Goal: Use online tool/utility: Utilize a website feature to perform a specific function

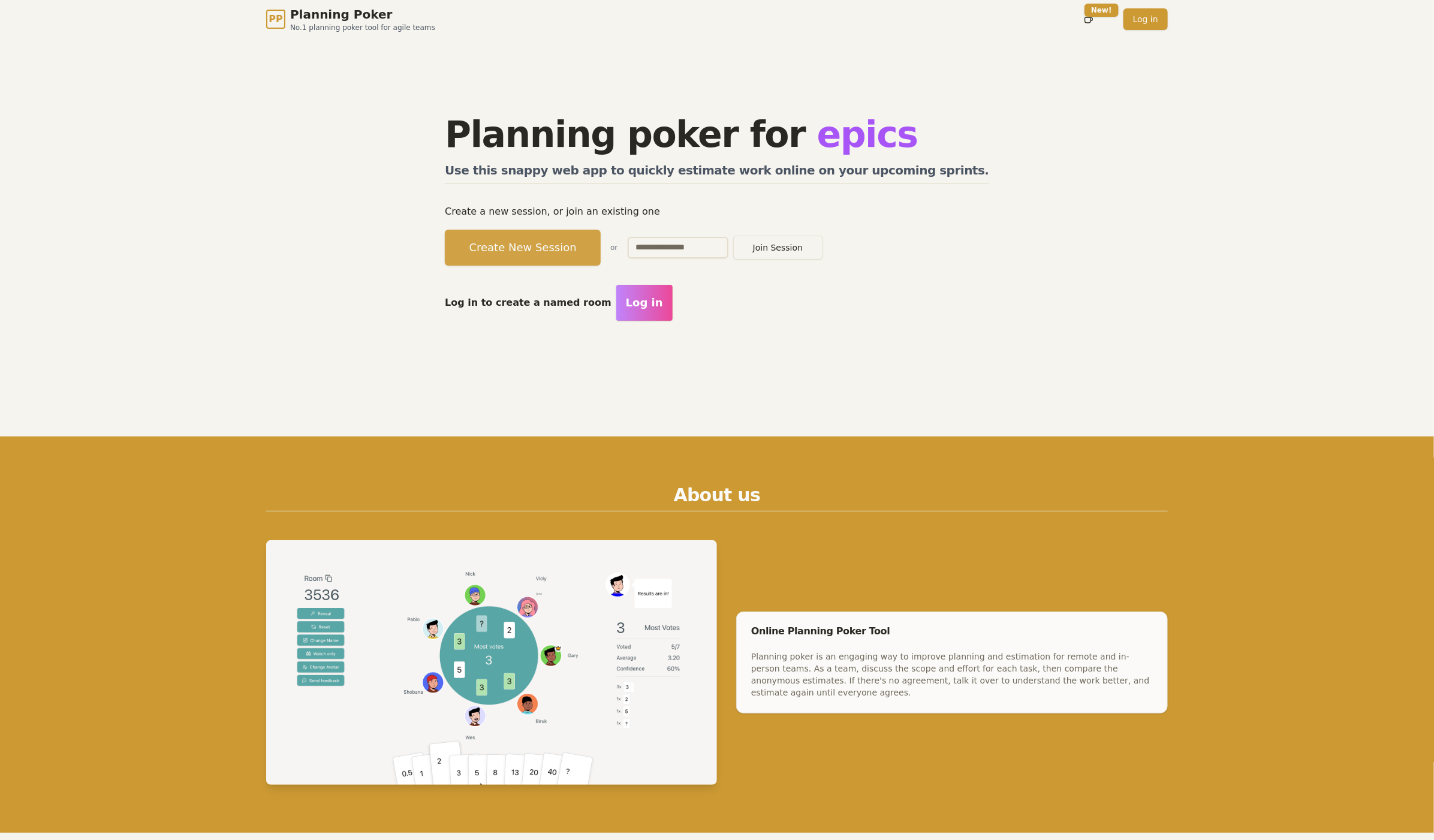
click at [508, 251] on button "Create New Session" at bounding box center [522, 247] width 155 height 36
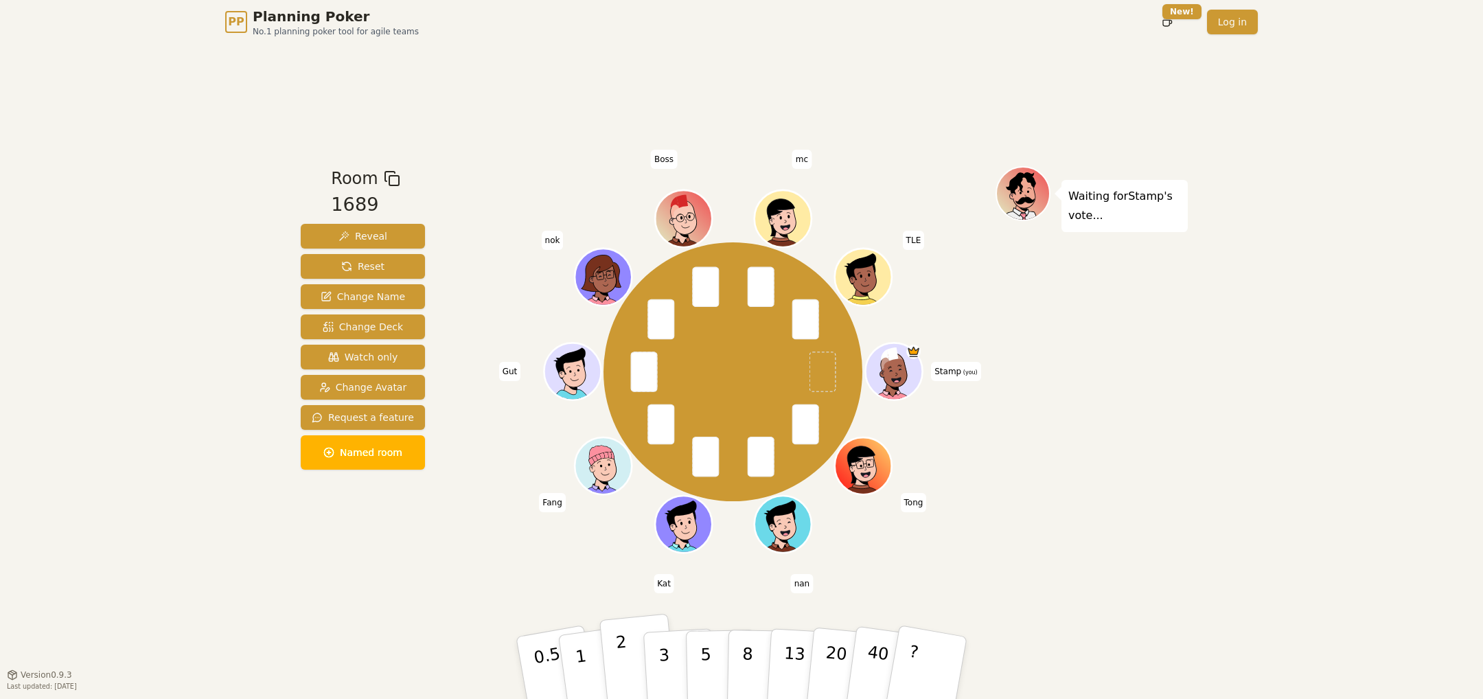
click at [605, 660] on button "2" at bounding box center [638, 668] width 78 height 109
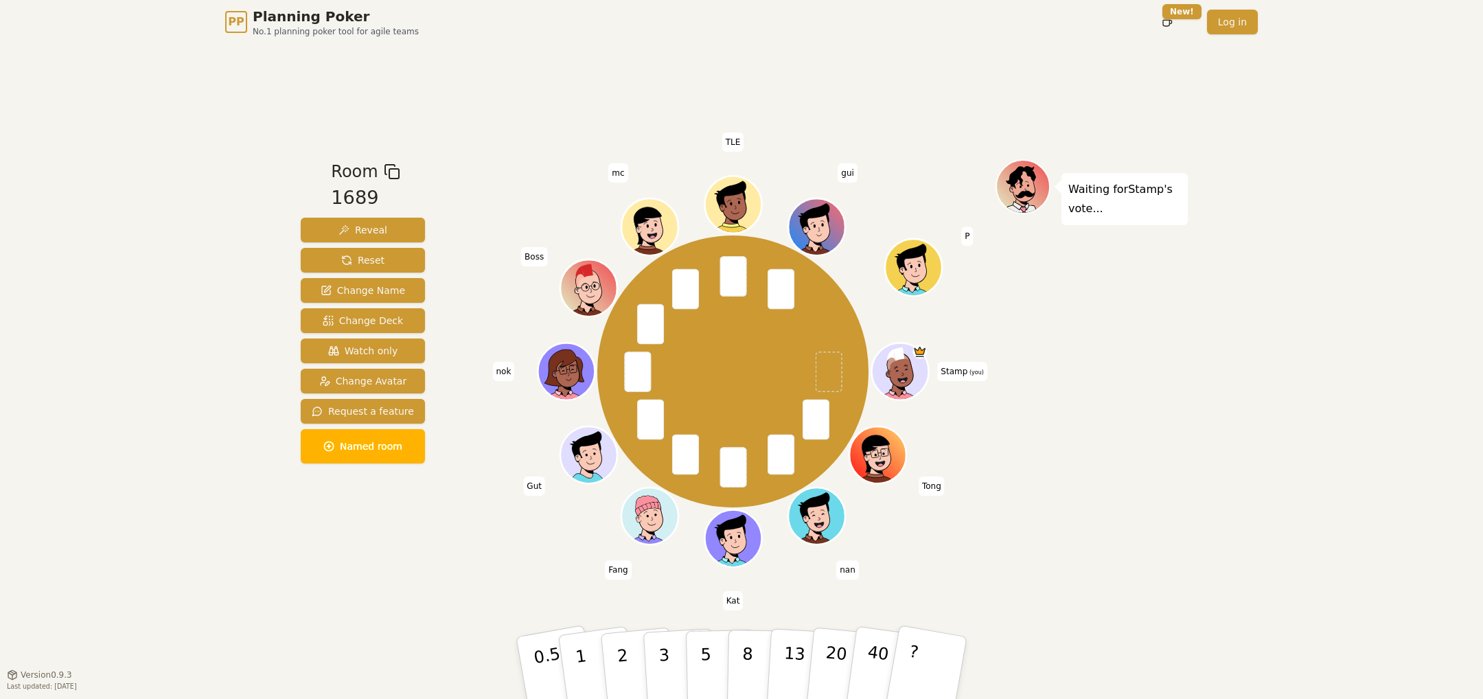
click at [518, 570] on div "Room 1689 Reveal Reset Change Name Change Deck Watch only Change Avatar Request…" at bounding box center [741, 359] width 892 height 630
click at [638, 666] on button "2" at bounding box center [638, 668] width 78 height 109
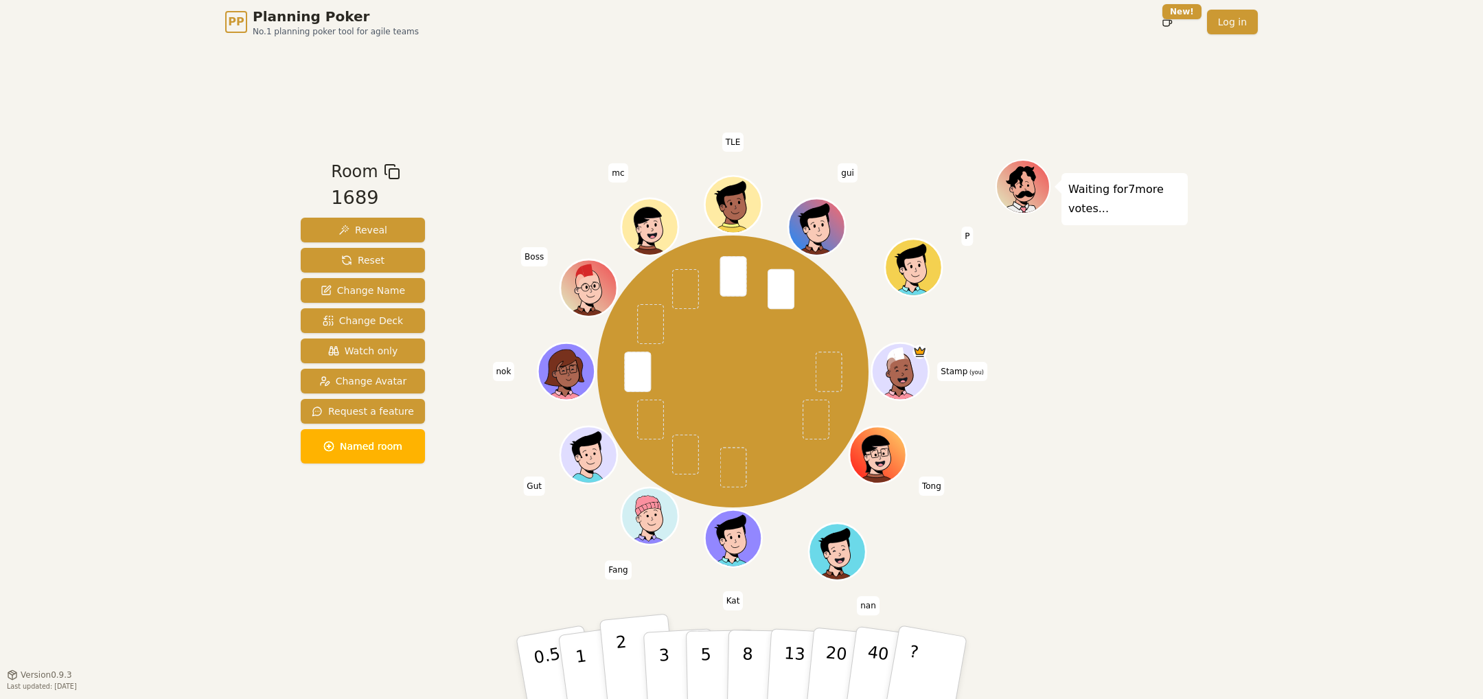
click at [632, 671] on button "2" at bounding box center [638, 668] width 78 height 109
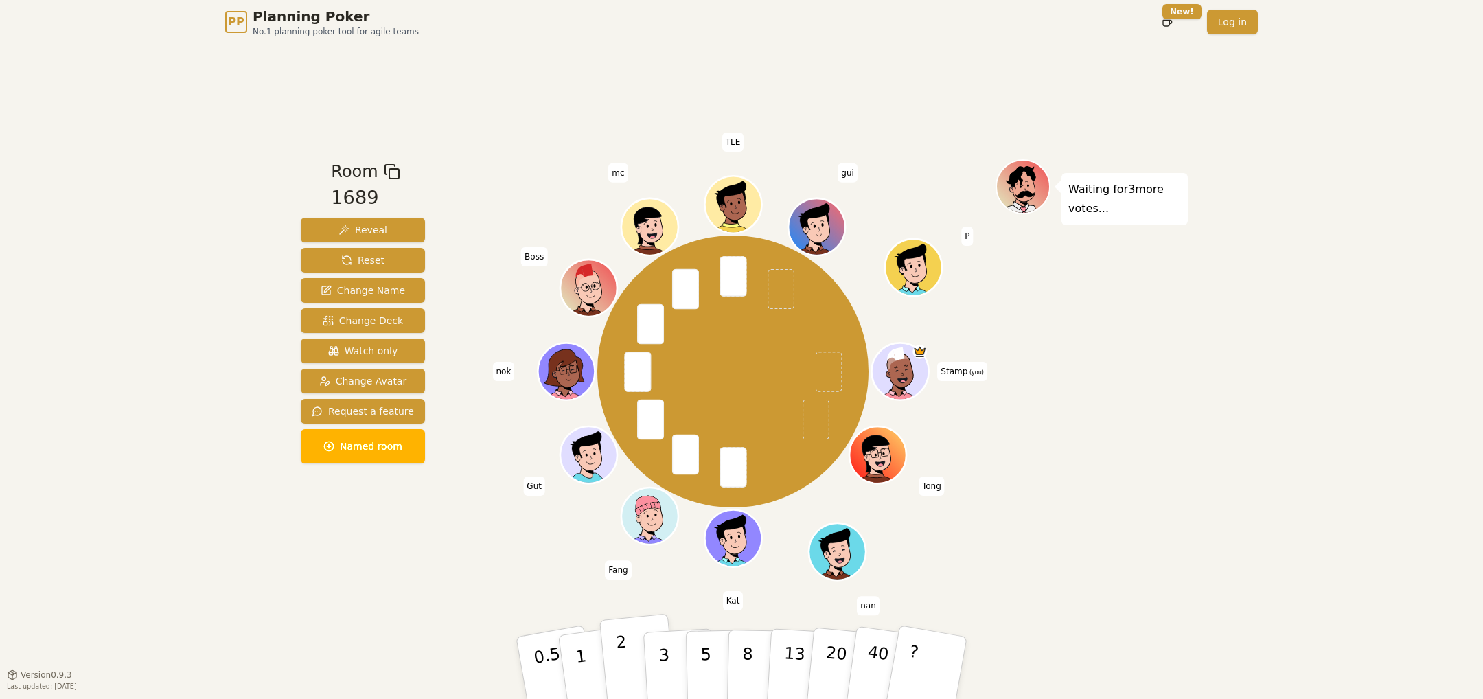
click at [625, 662] on p "2" at bounding box center [624, 669] width 18 height 75
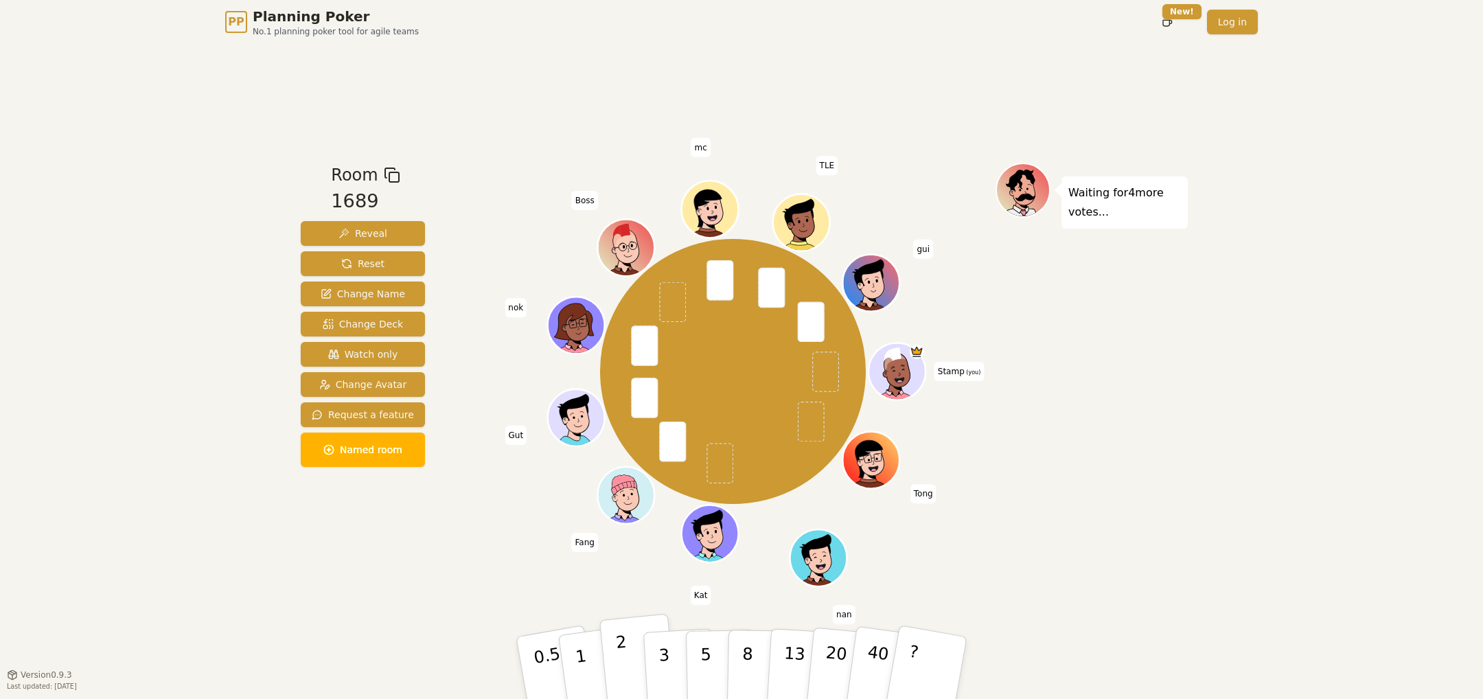
click at [625, 666] on p "2" at bounding box center [624, 669] width 18 height 75
click at [625, 647] on button "2" at bounding box center [638, 668] width 78 height 109
click at [618, 655] on p "2" at bounding box center [624, 669] width 18 height 75
click at [656, 667] on button "3" at bounding box center [679, 667] width 75 height 107
click at [377, 552] on div "Room 1689 Reveal Reset Change Name Change Deck Watch only Change Avatar Request…" at bounding box center [362, 359] width 135 height 393
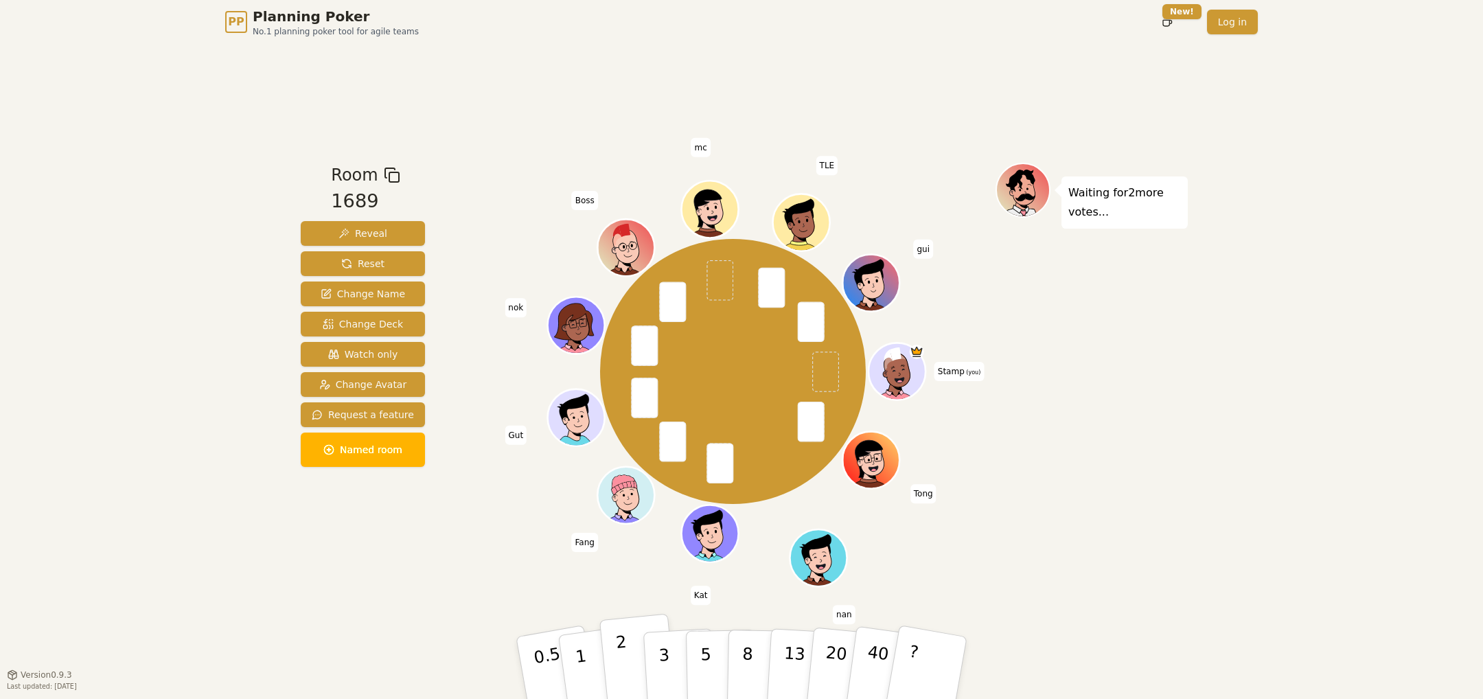
click at [631, 663] on button "2" at bounding box center [638, 668] width 78 height 109
click at [1052, 451] on div "Waiting for mc 's vote..." at bounding box center [1091, 359] width 192 height 393
click at [654, 661] on button "3" at bounding box center [679, 667] width 75 height 107
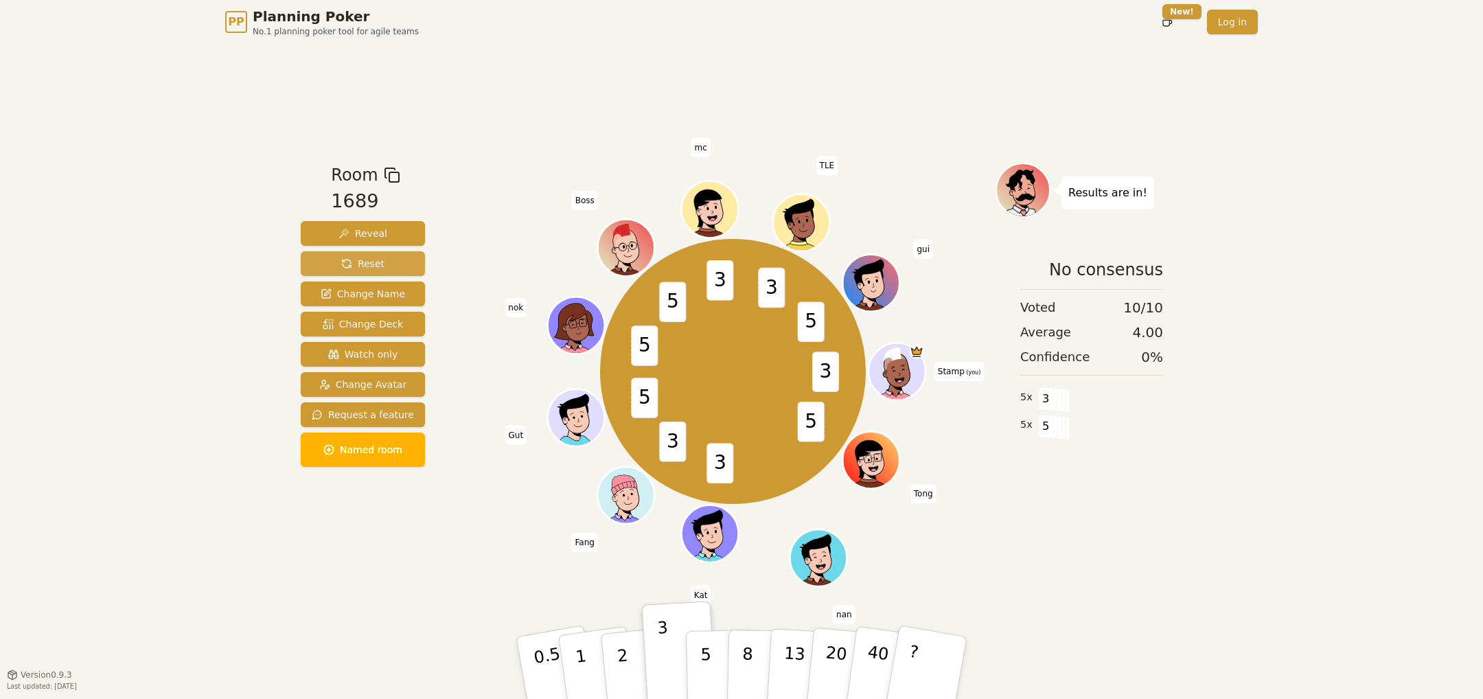
click at [384, 268] on button "Reset" at bounding box center [363, 263] width 124 height 25
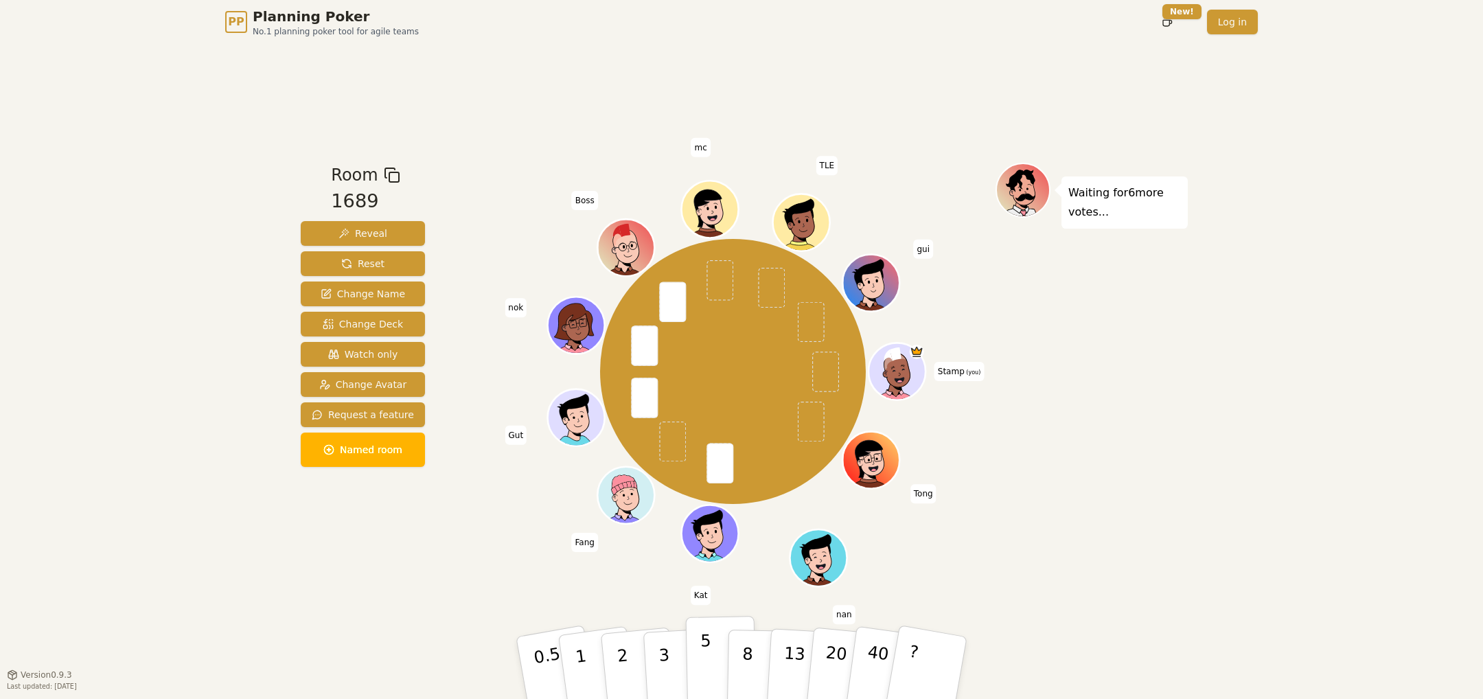
click at [705, 658] on p "5" at bounding box center [706, 668] width 12 height 74
click at [668, 664] on p "3" at bounding box center [665, 669] width 15 height 75
click at [635, 675] on button "2" at bounding box center [638, 668] width 78 height 109
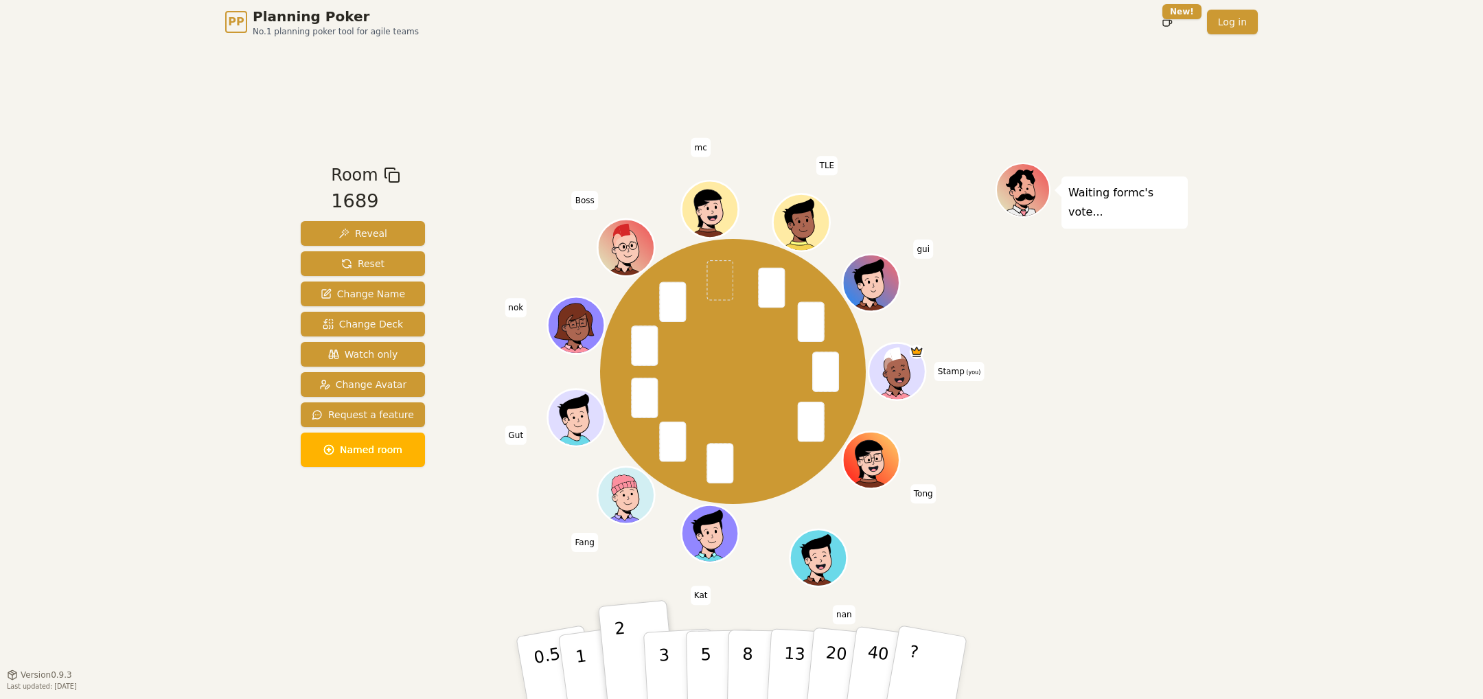
click at [1133, 521] on div "Waiting for mc 's vote..." at bounding box center [1091, 359] width 192 height 393
click at [632, 653] on button "2" at bounding box center [638, 668] width 78 height 109
click at [668, 666] on p "3" at bounding box center [665, 669] width 15 height 75
click at [703, 669] on p "5" at bounding box center [706, 668] width 12 height 74
click at [741, 655] on button "8" at bounding box center [762, 668] width 71 height 104
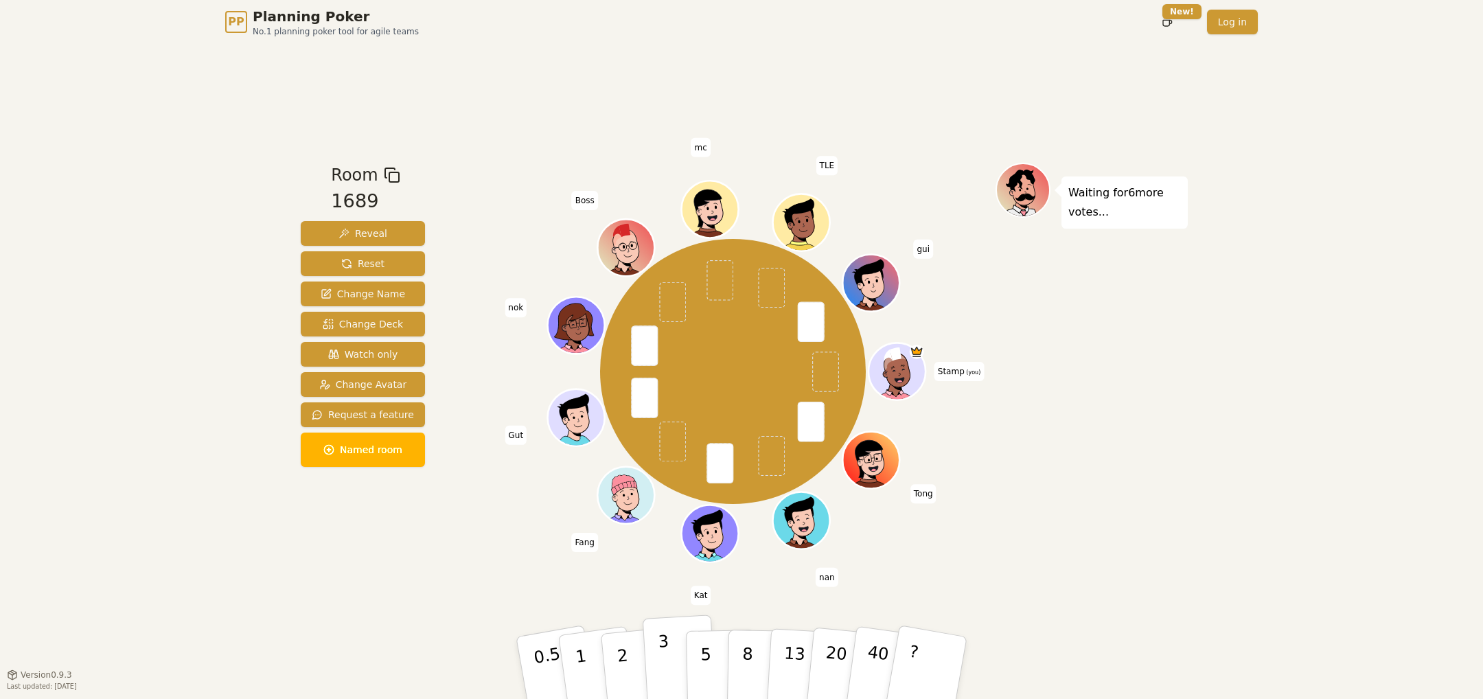
click at [680, 658] on button "3" at bounding box center [679, 667] width 75 height 107
click at [1230, 529] on div "PP Planning Poker No.1 planning poker tool for agile teams Toggle theme New! Lo…" at bounding box center [741, 349] width 1483 height 699
